Goal: Find specific page/section: Find specific page/section

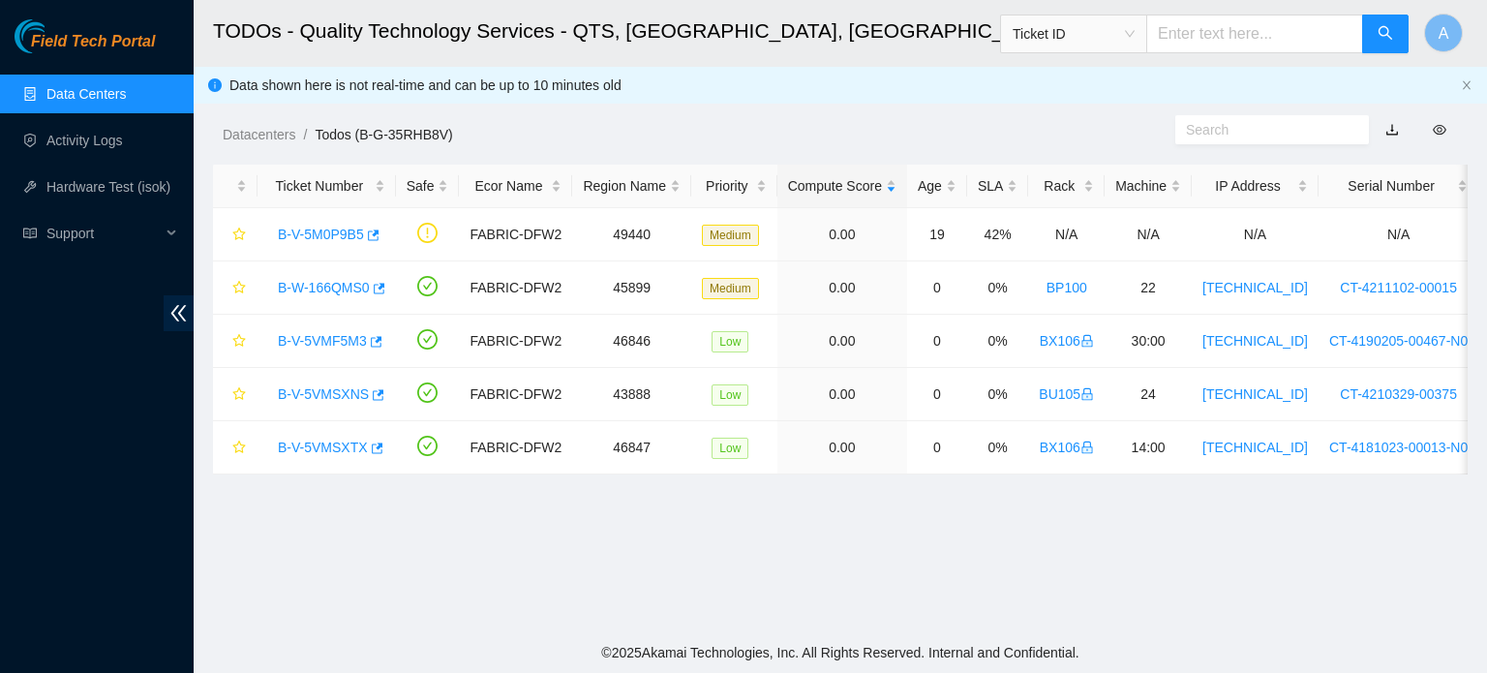
scroll to position [531, 0]
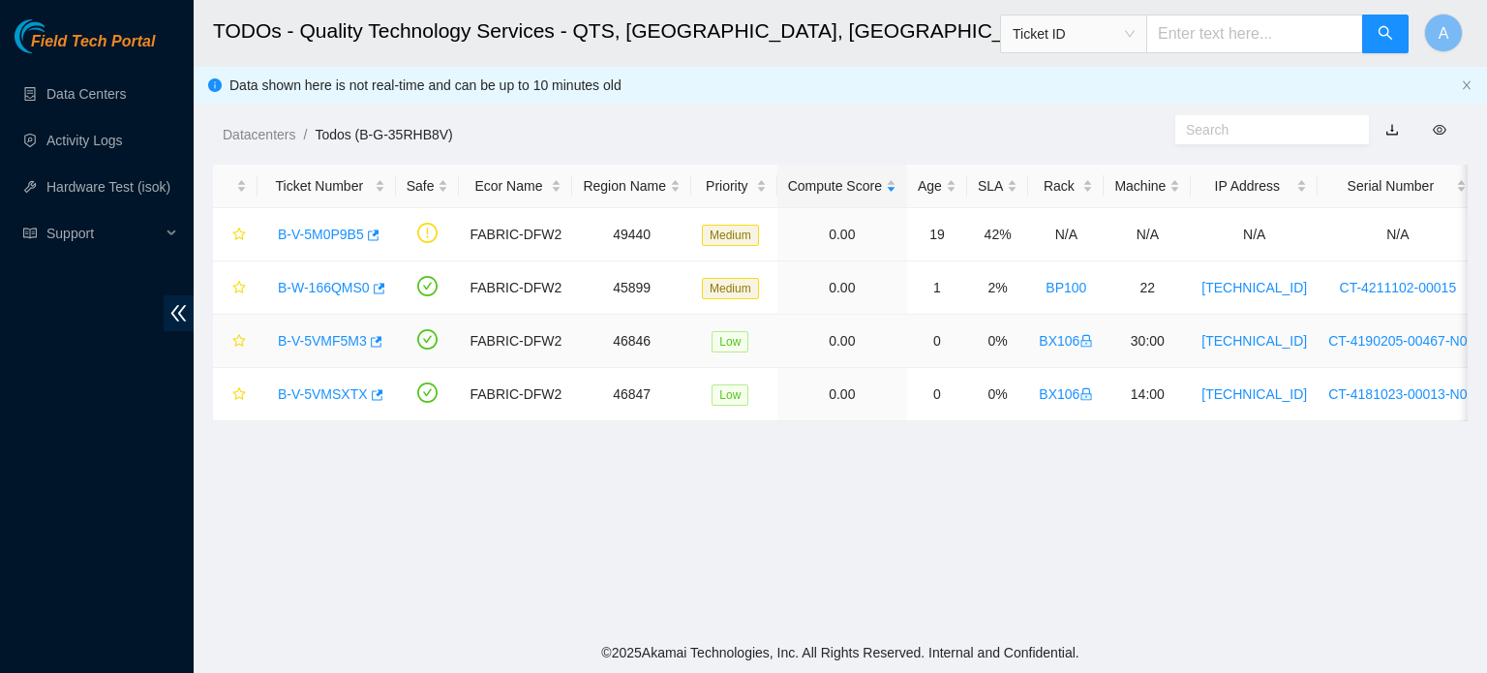
click at [347, 344] on link "B-V-5VMF5M3" at bounding box center [322, 340] width 89 height 15
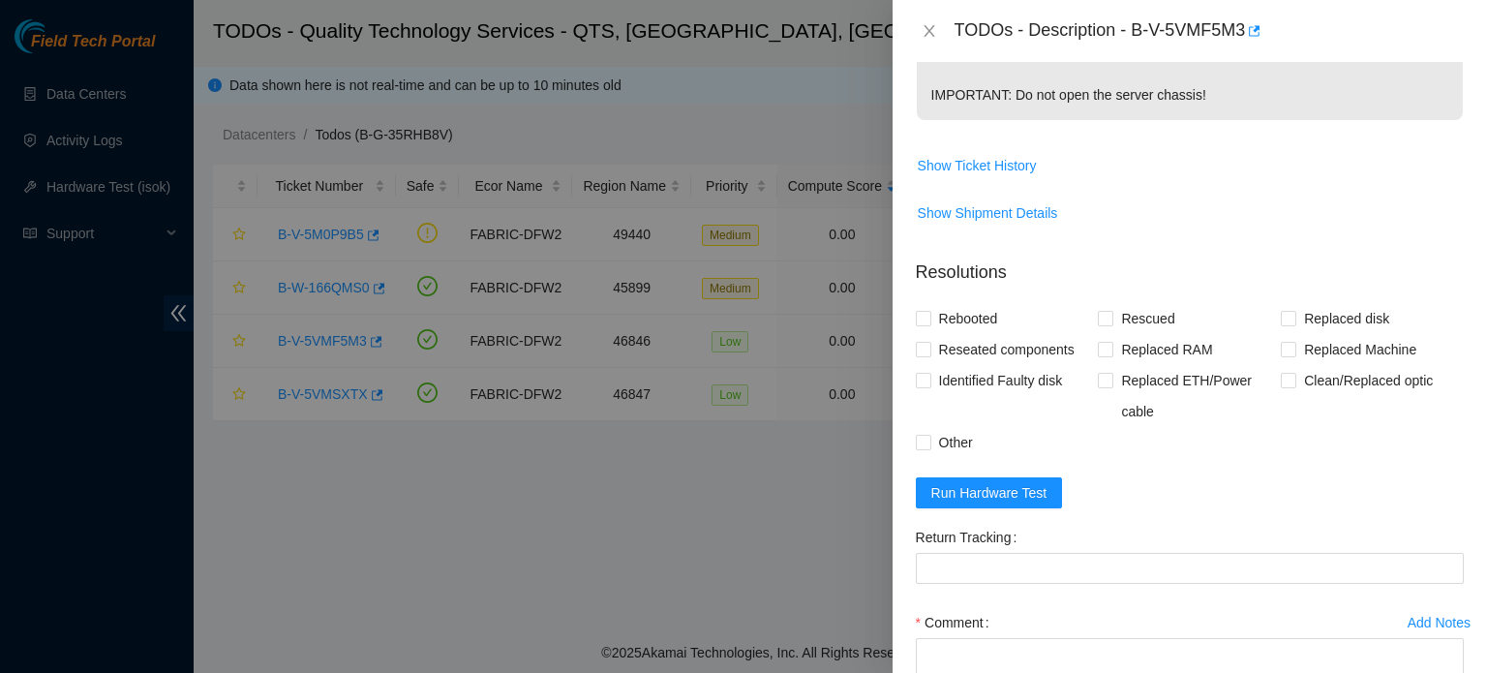
scroll to position [919, 0]
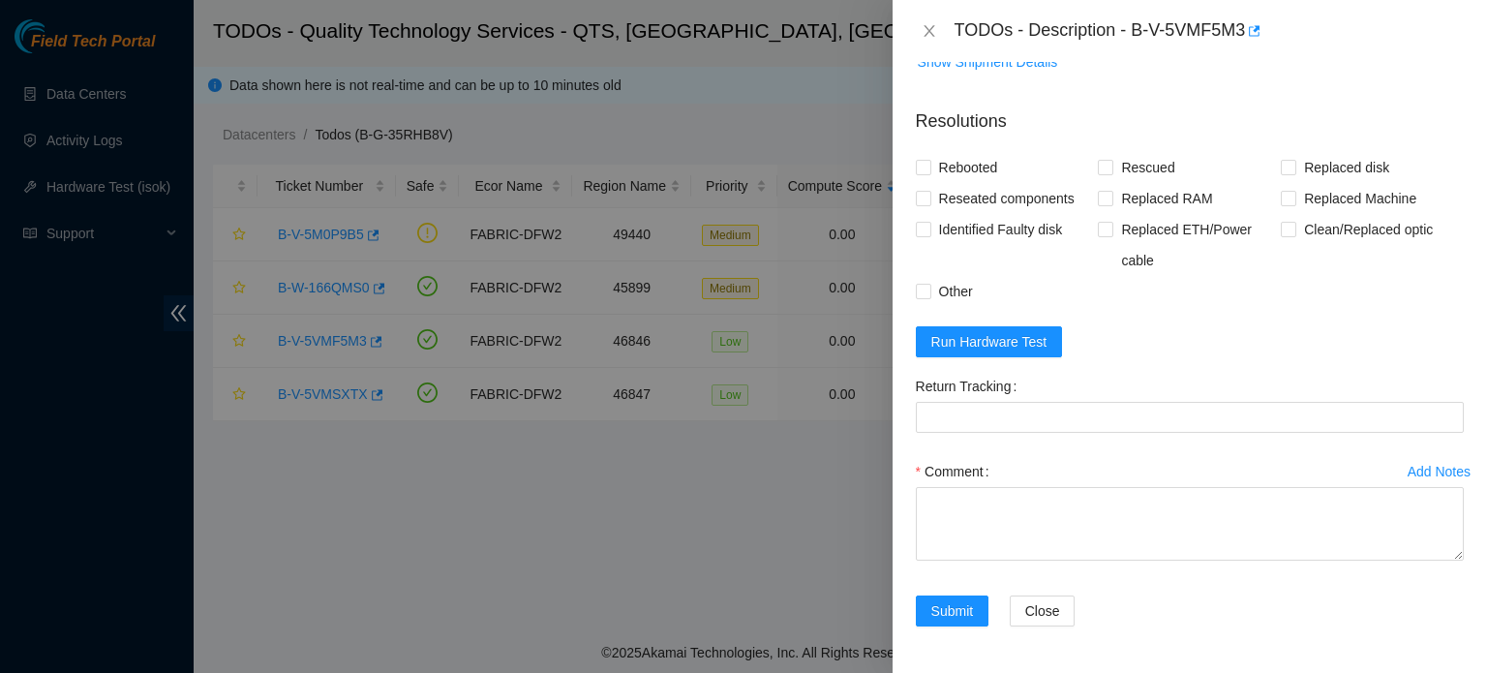
click at [608, 553] on div at bounding box center [743, 336] width 1487 height 673
click at [933, 28] on icon "close" at bounding box center [929, 30] width 15 height 15
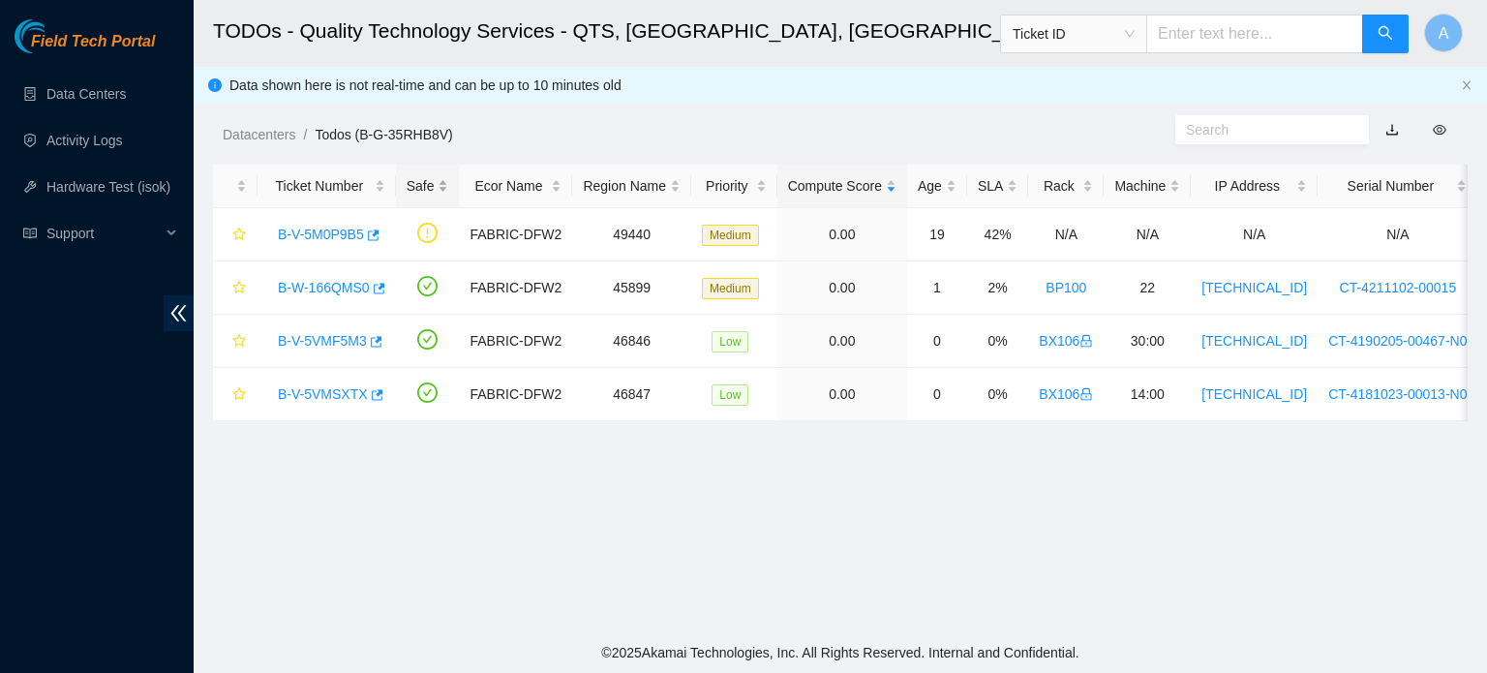
scroll to position [479, 0]
click at [308, 387] on link "B-V-5VMSXTX" at bounding box center [323, 393] width 90 height 15
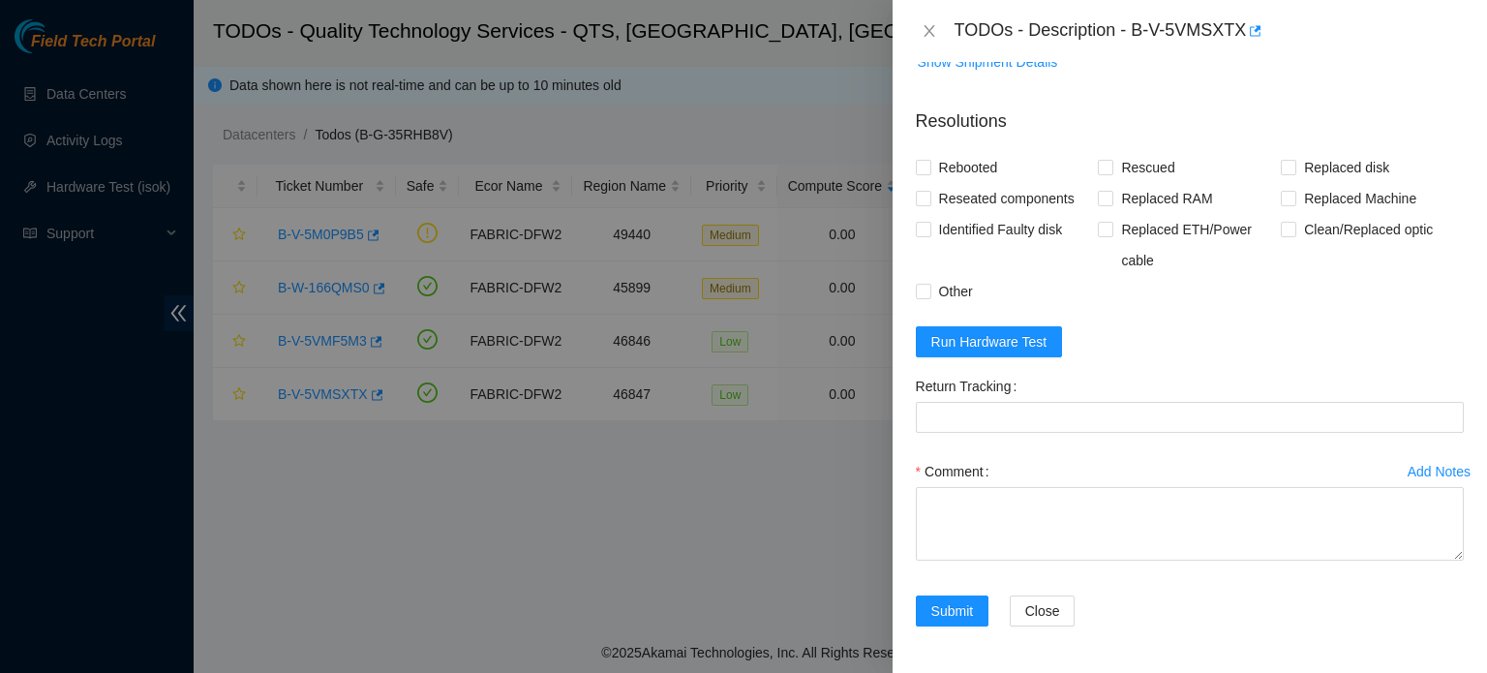
scroll to position [0, 0]
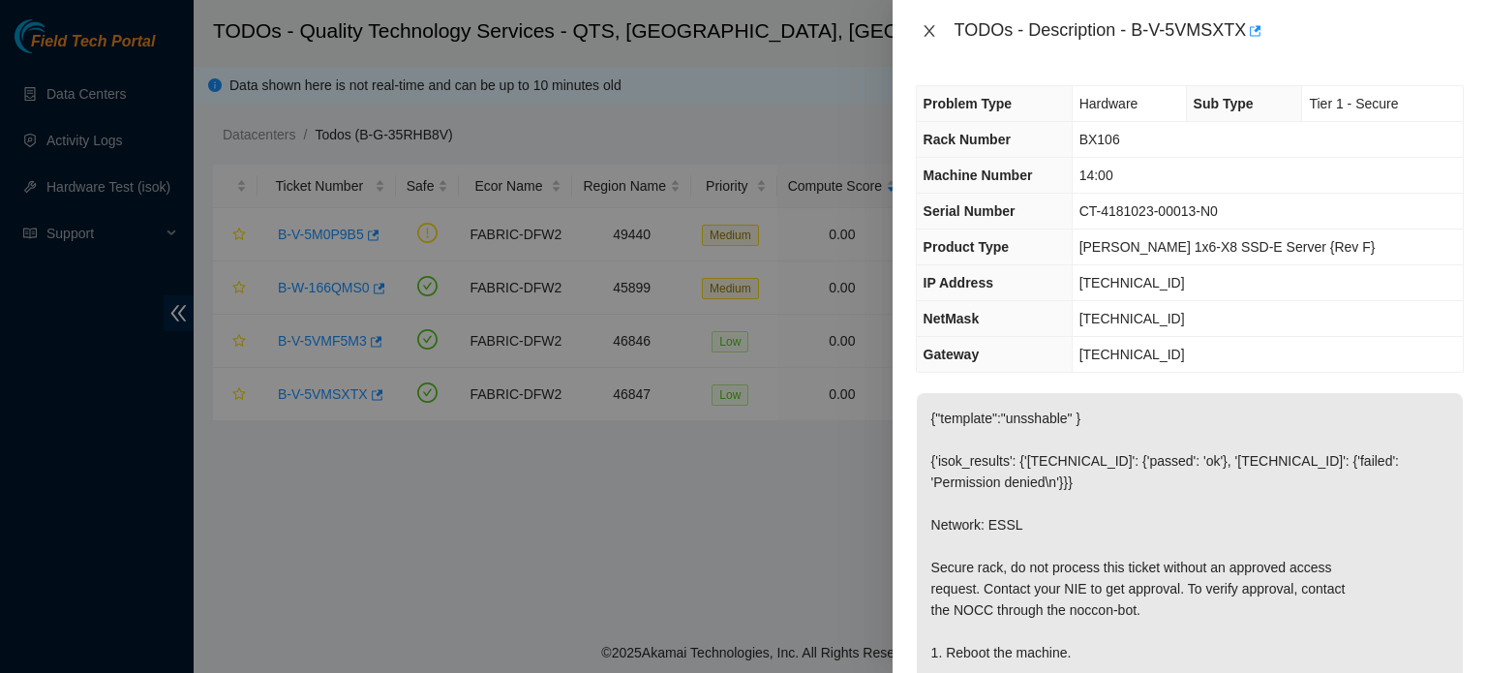
click at [935, 30] on icon "close" at bounding box center [929, 30] width 15 height 15
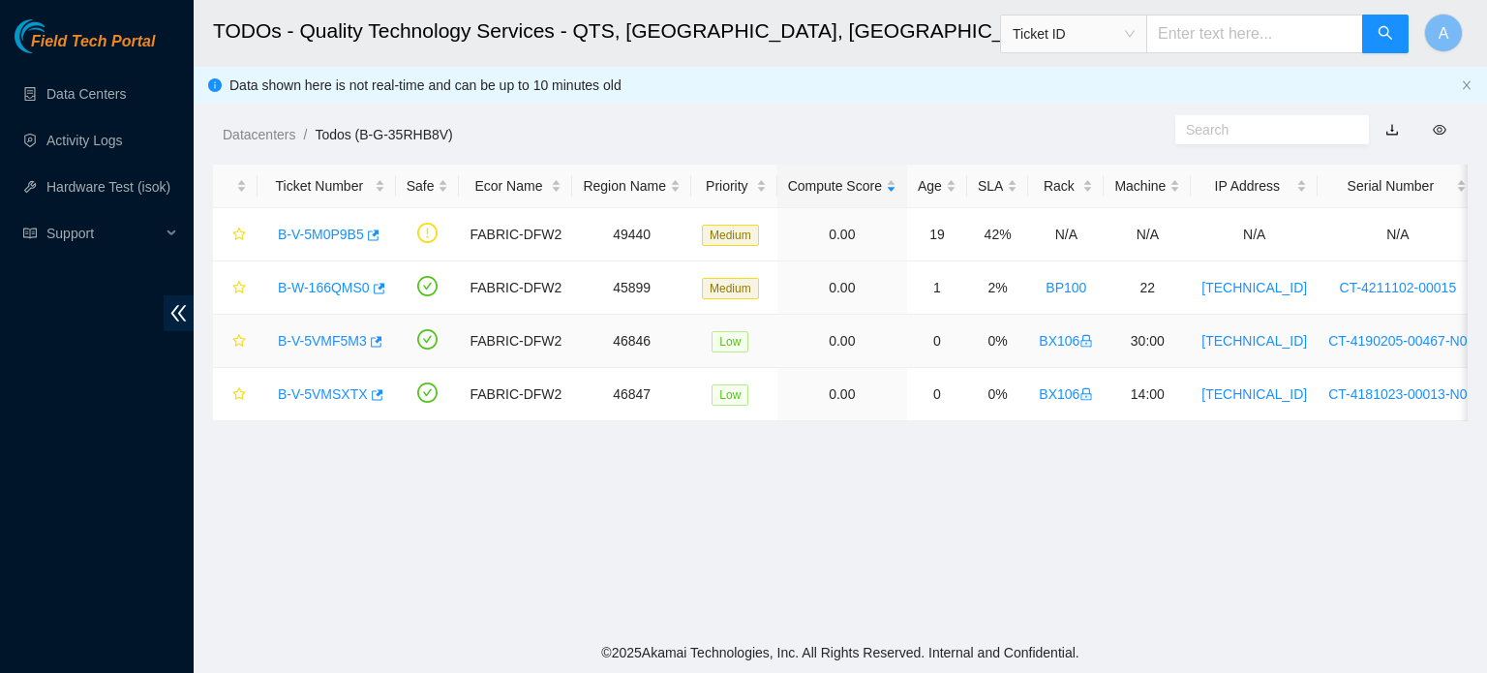
click at [353, 338] on link "B-V-5VMF5M3" at bounding box center [322, 340] width 89 height 15
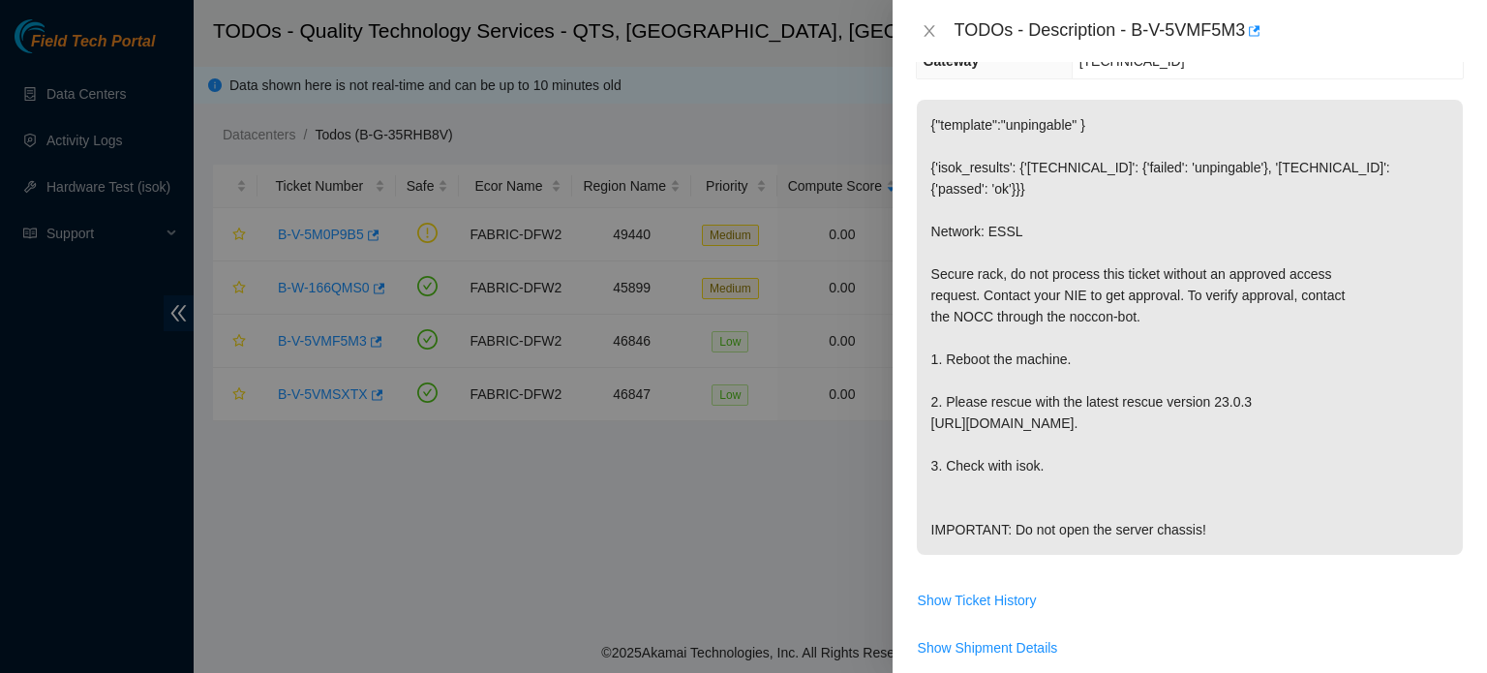
scroll to position [294, 0]
click at [814, 508] on div at bounding box center [743, 336] width 1487 height 673
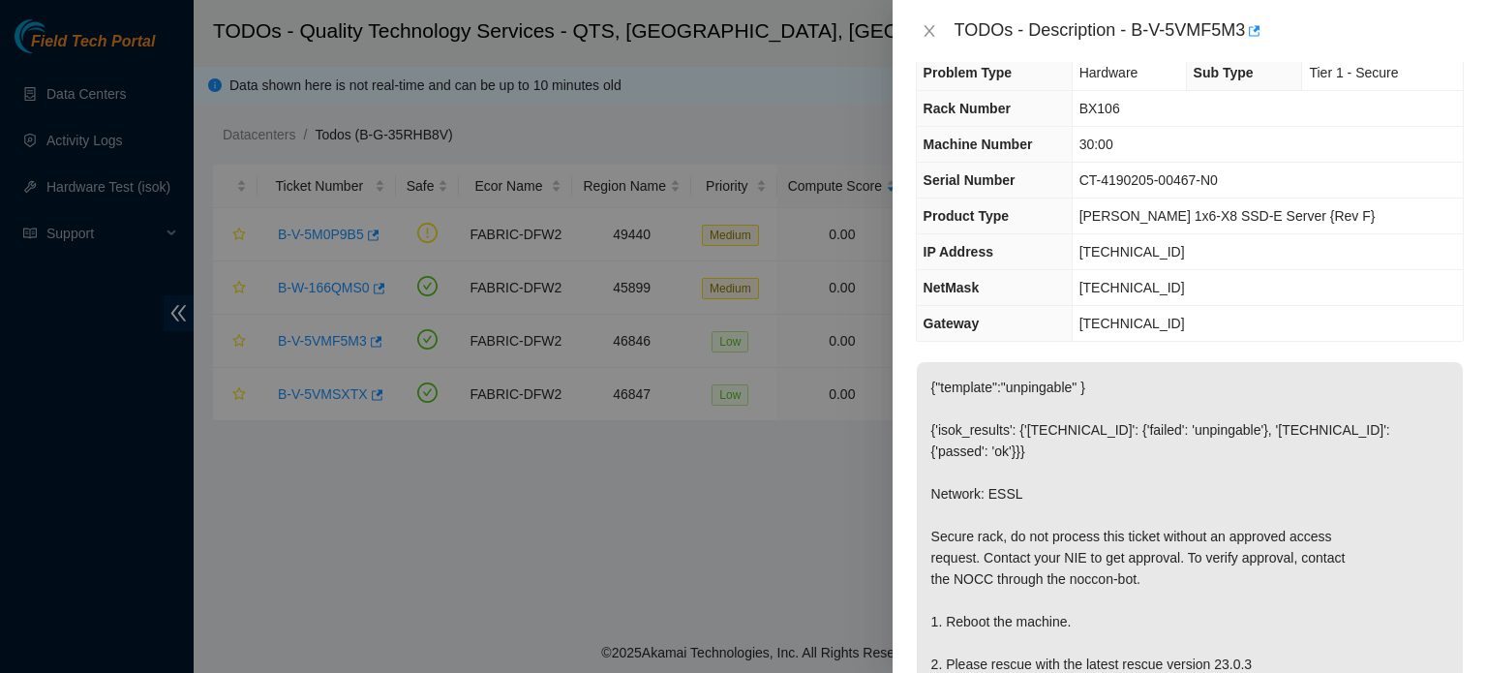
scroll to position [0, 0]
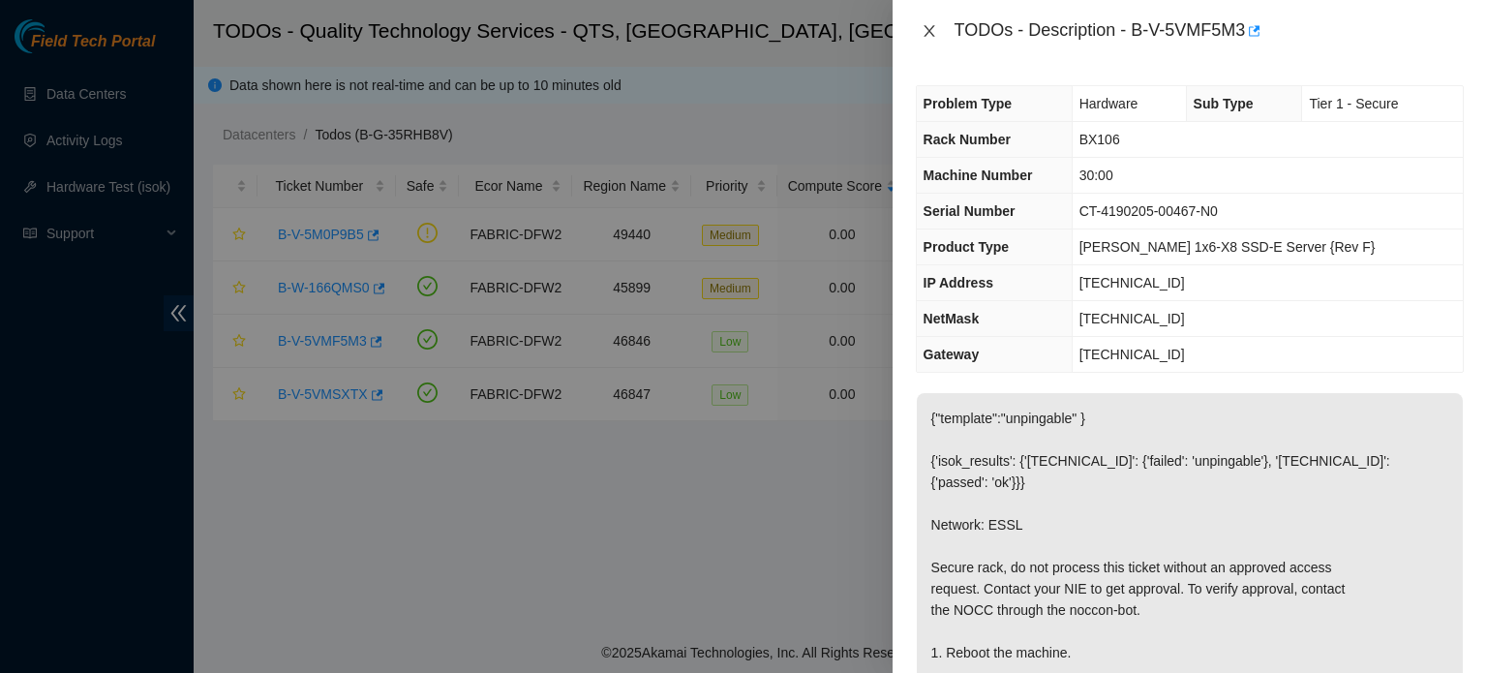
click at [927, 23] on icon "close" at bounding box center [929, 30] width 15 height 15
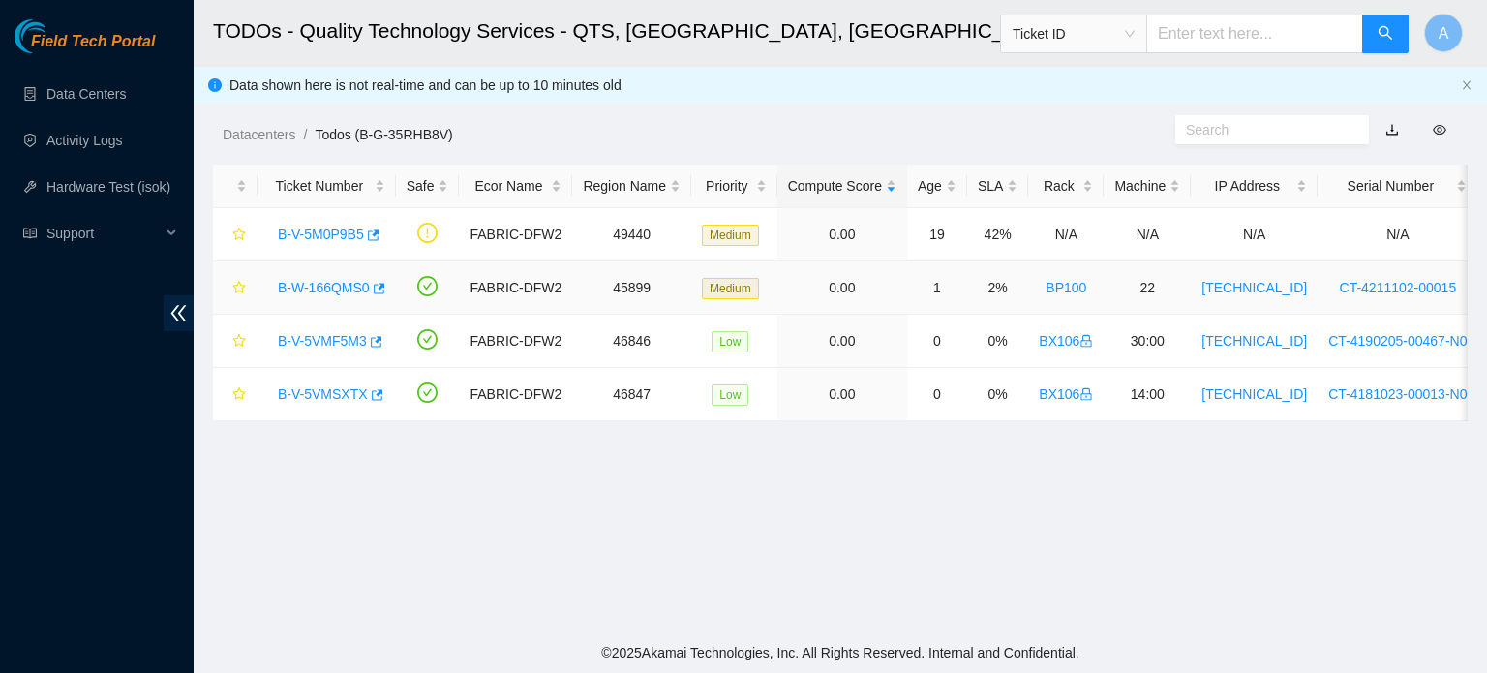
click at [344, 284] on link "B-W-166QMS0" at bounding box center [324, 287] width 92 height 15
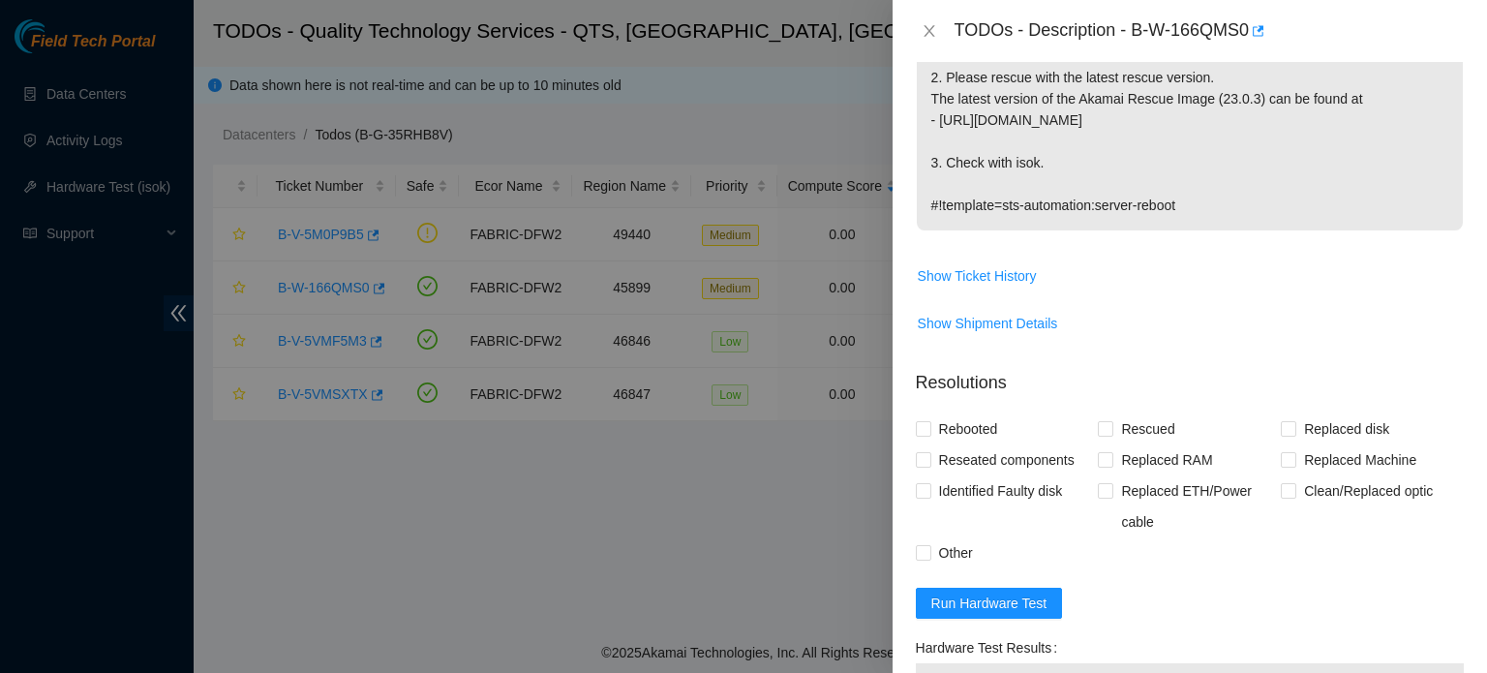
scroll to position [986, 0]
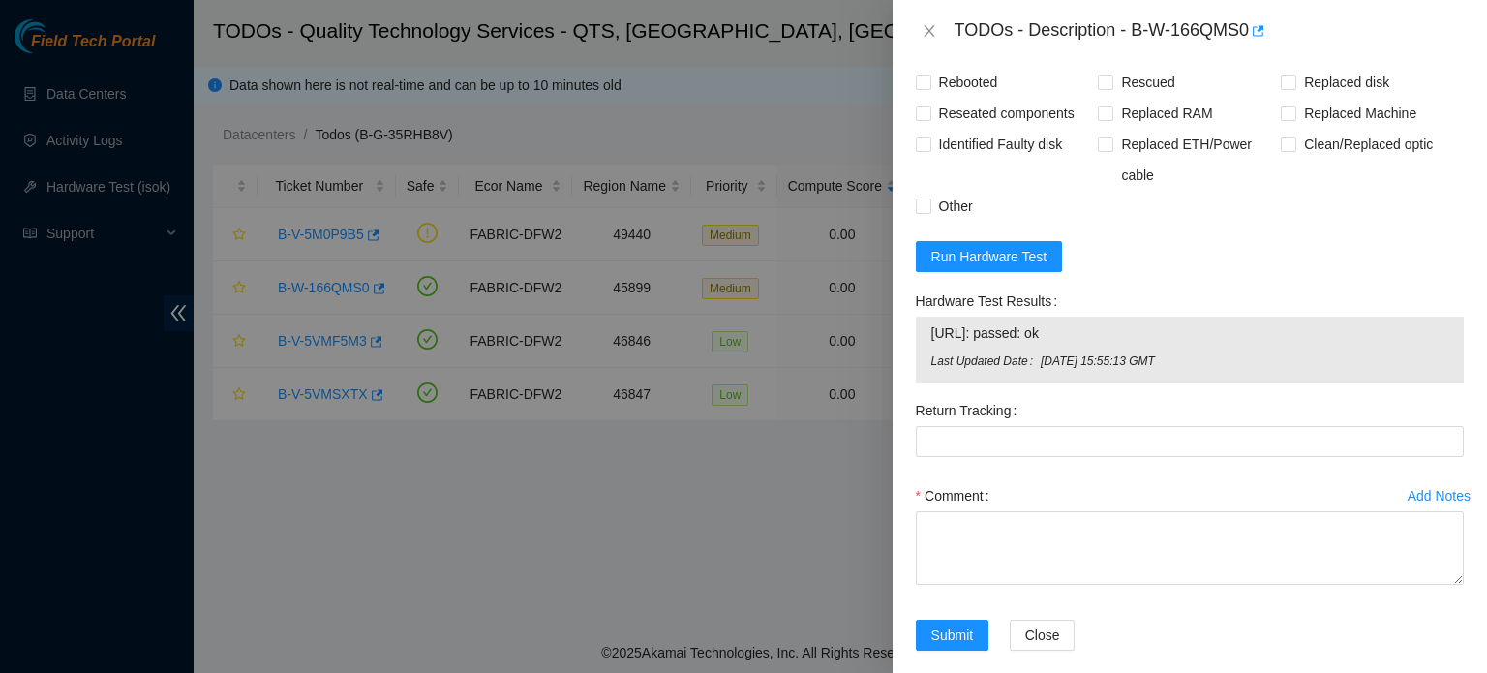
click at [633, 578] on div at bounding box center [743, 336] width 1487 height 673
click at [926, 23] on icon "close" at bounding box center [929, 30] width 15 height 15
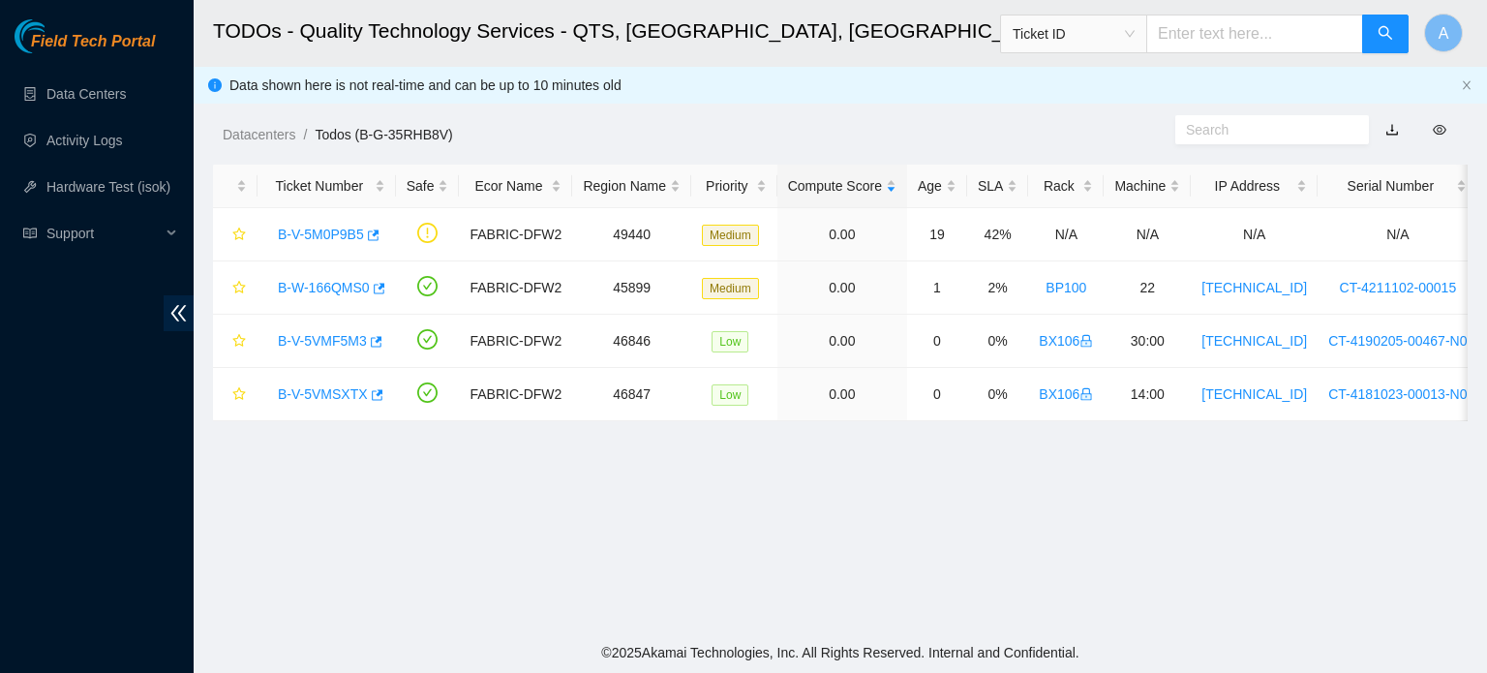
scroll to position [531, 0]
click at [120, 134] on link "Activity Logs" at bounding box center [84, 140] width 76 height 15
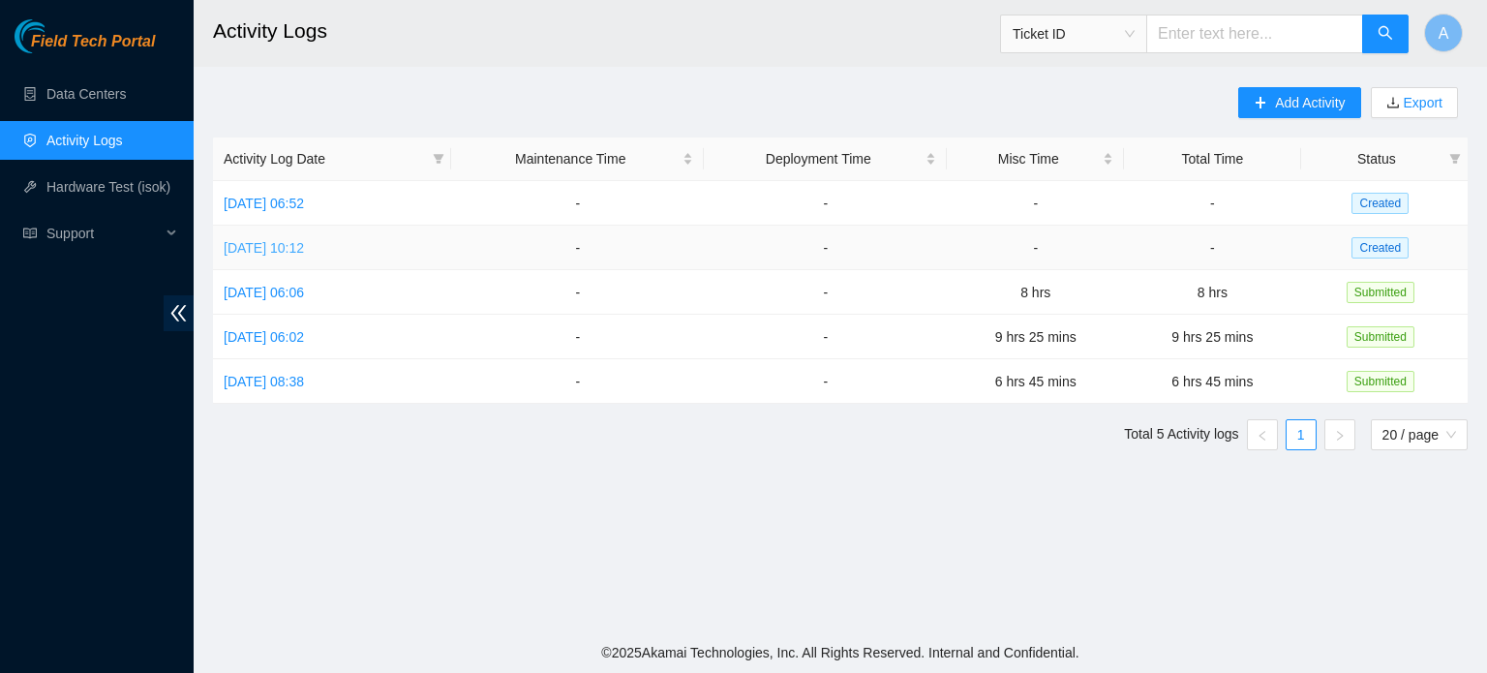
click at [304, 243] on link "Wed, 17 Sep 2025 10:12" at bounding box center [264, 247] width 80 height 15
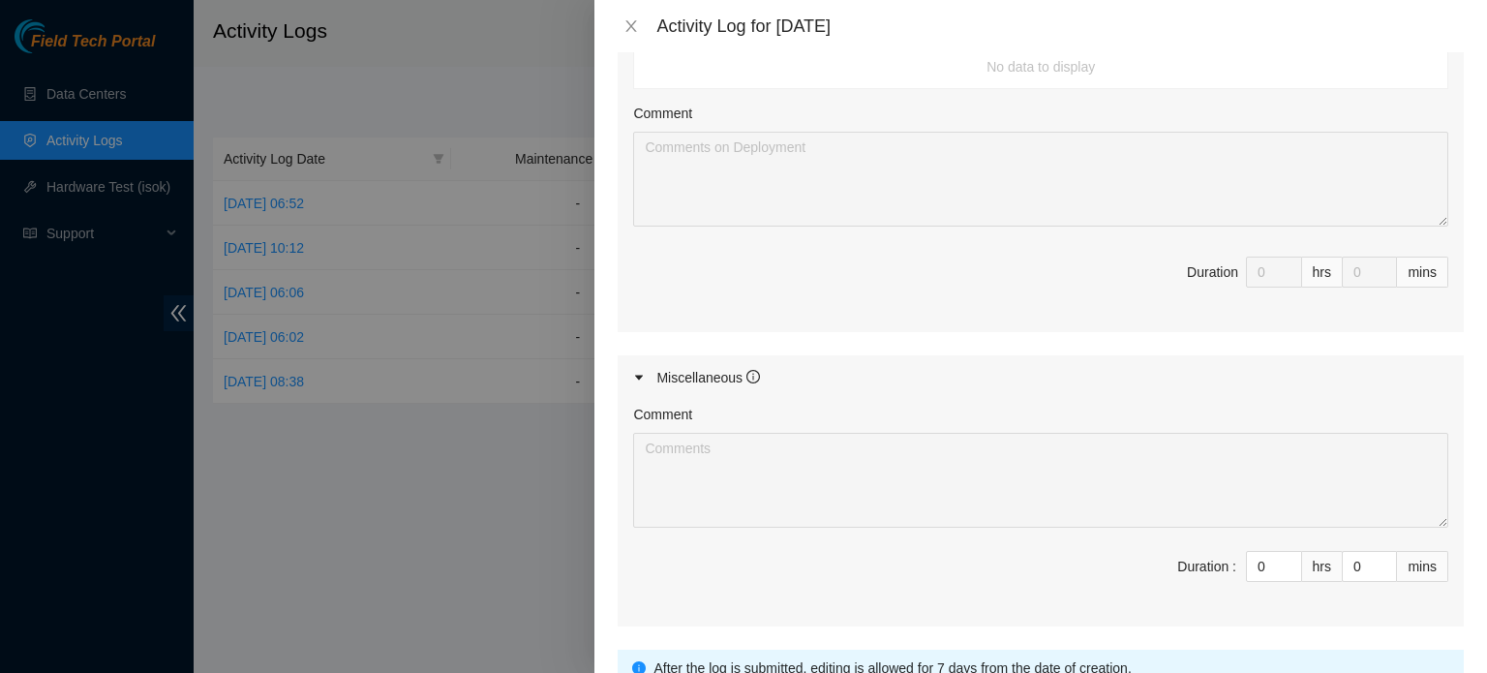
scroll to position [1046, 0]
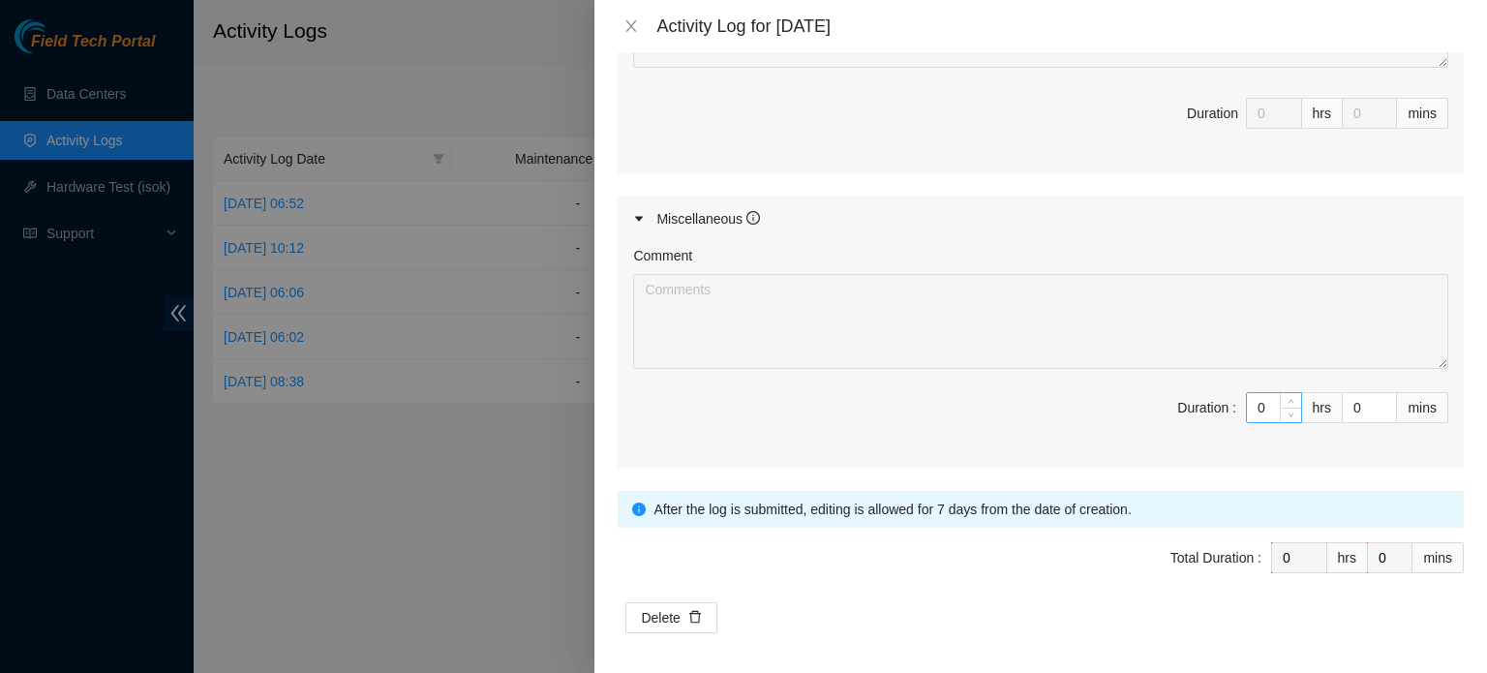
click at [1254, 393] on input "0" at bounding box center [1274, 407] width 54 height 29
type input "3"
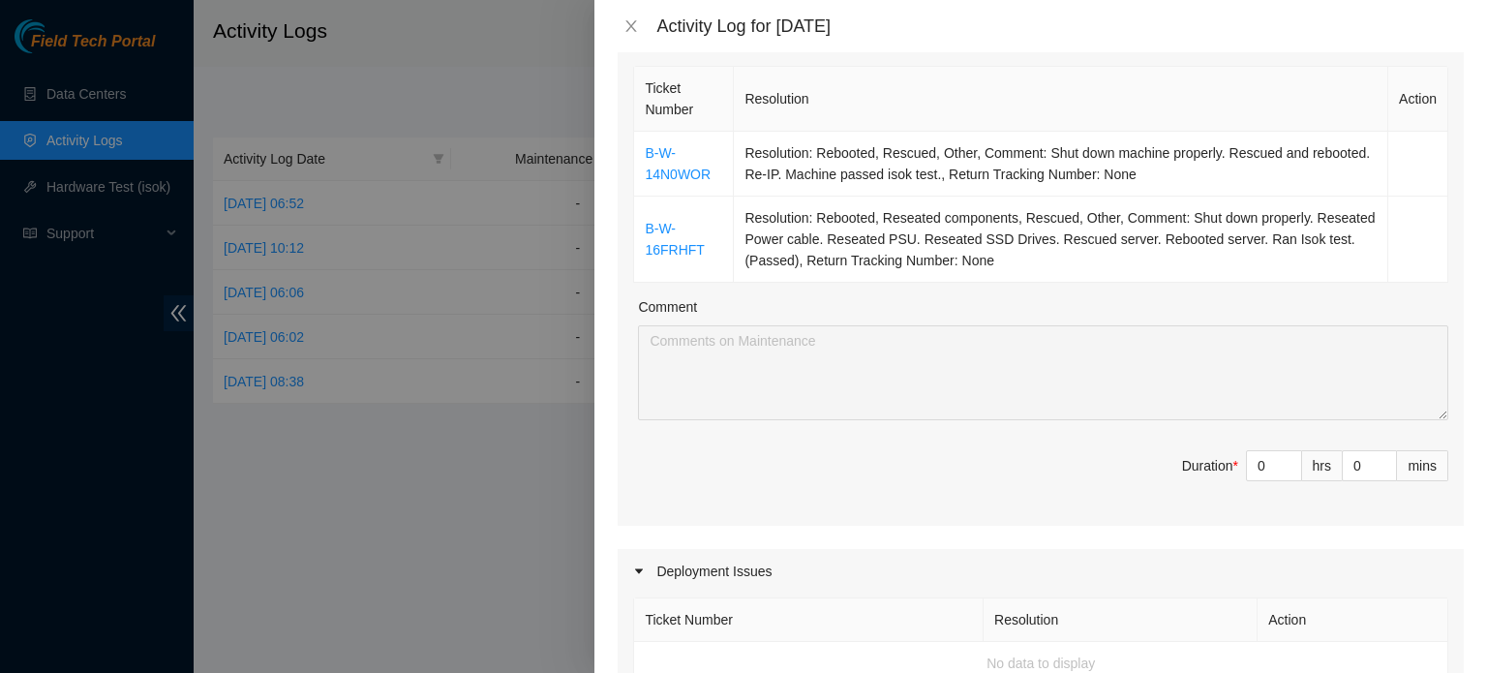
scroll to position [288, 0]
